Goal: Entertainment & Leisure: Consume media (video, audio)

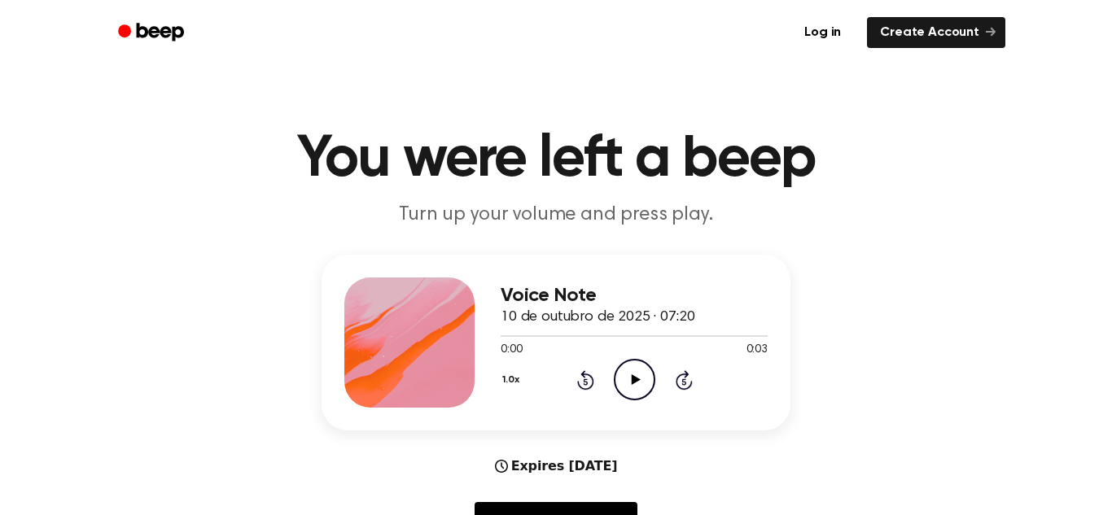
click at [628, 375] on icon "Play Audio" at bounding box center [635, 380] width 42 height 42
click at [621, 383] on icon "Play Audio" at bounding box center [635, 380] width 42 height 42
click at [621, 370] on icon "Pause Audio" at bounding box center [635, 380] width 42 height 42
click at [617, 375] on icon "Play Audio" at bounding box center [635, 380] width 42 height 42
click at [624, 375] on icon "Pause Audio" at bounding box center [635, 380] width 42 height 42
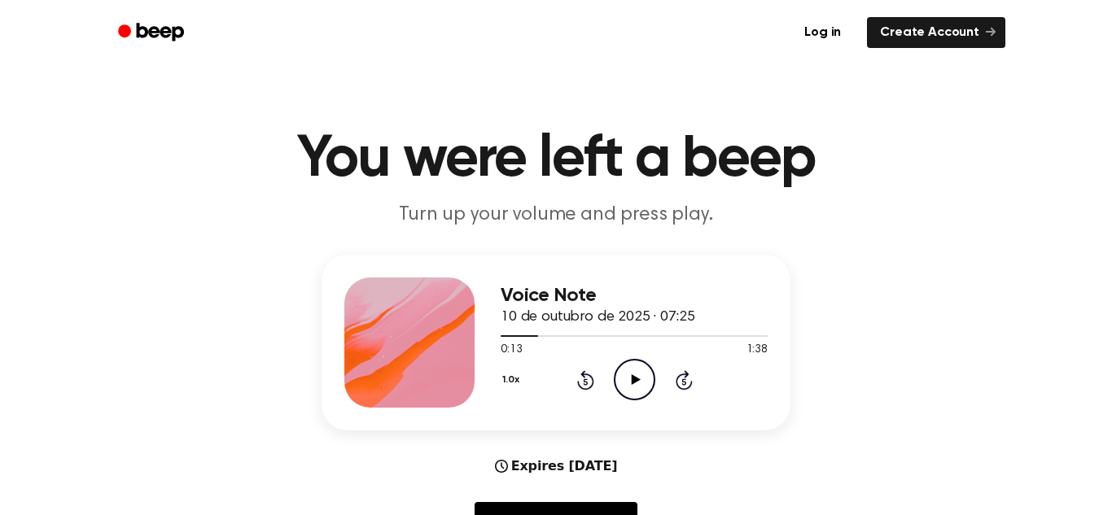
click at [624, 375] on icon "Play Audio" at bounding box center [635, 380] width 42 height 42
click at [624, 375] on icon "Pause Audio" at bounding box center [635, 380] width 42 height 42
click at [639, 377] on icon "Play Audio" at bounding box center [635, 380] width 42 height 42
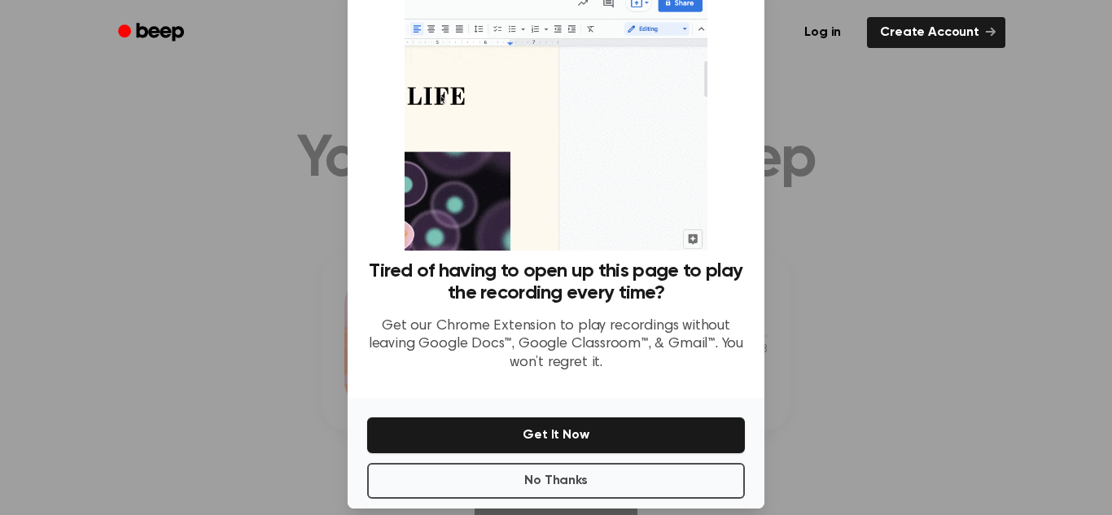
scroll to position [77, 0]
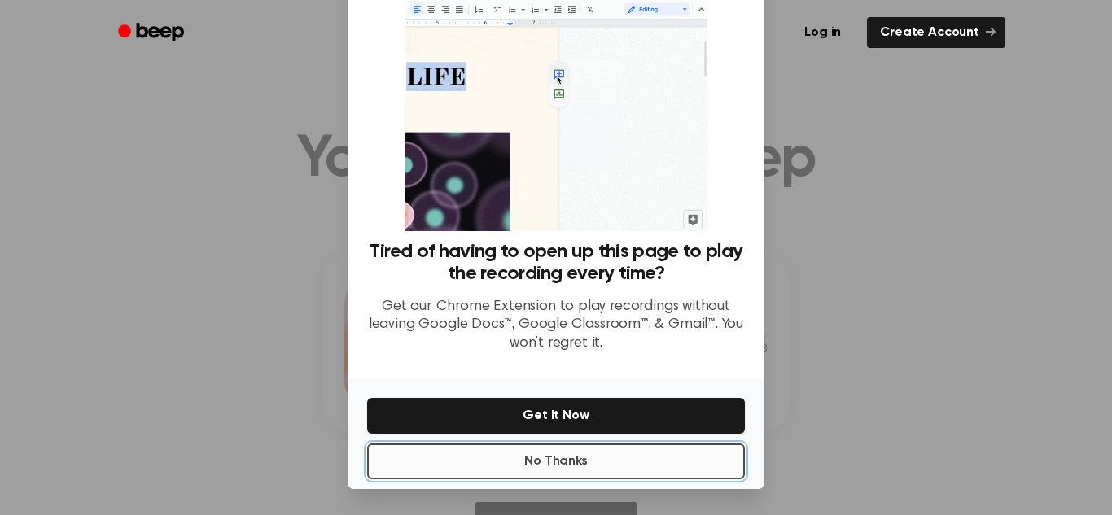
click at [627, 451] on button "No Thanks" at bounding box center [556, 462] width 378 height 36
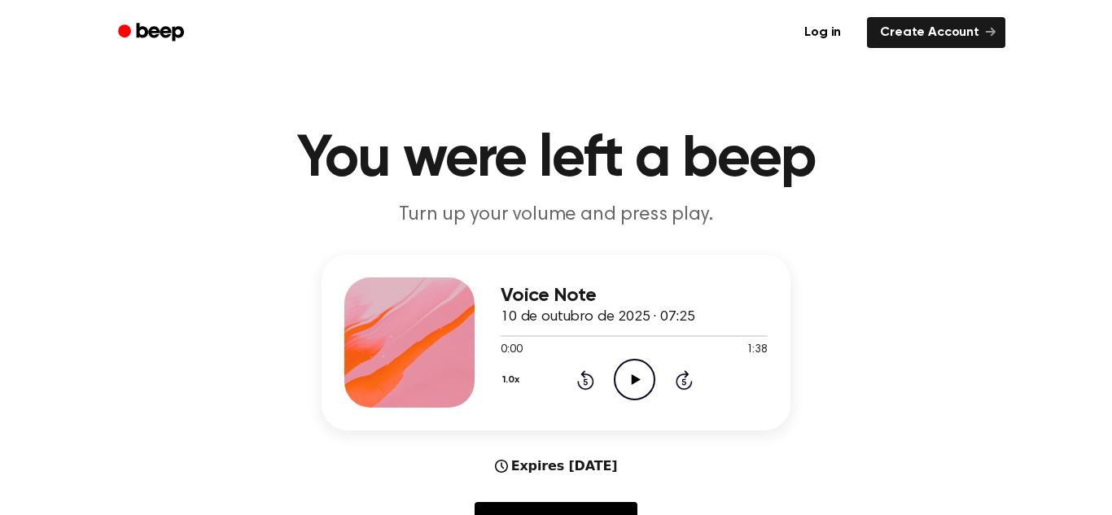
click at [638, 394] on icon "Play Audio" at bounding box center [635, 380] width 42 height 42
